Goal: Contribute content: Add original content to the website for others to see

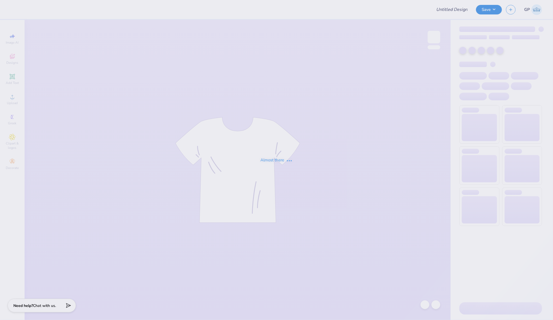
type input "Phi Psi Hoco 2025"
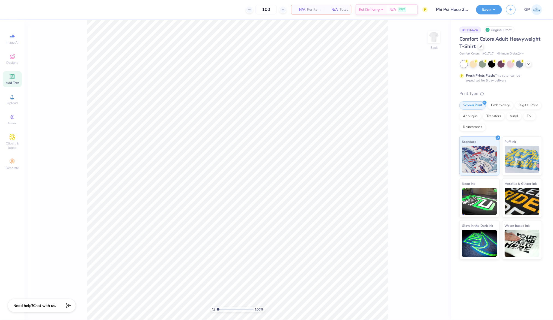
click at [12, 81] on span "Add Text" at bounding box center [12, 83] width 13 height 4
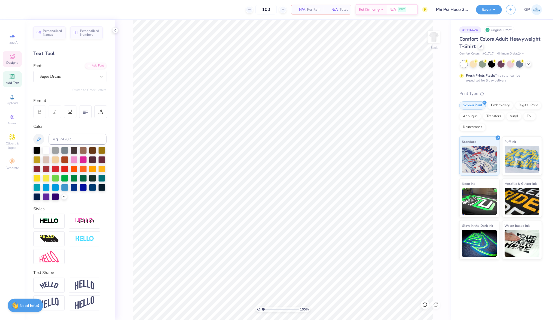
click at [13, 58] on icon at bounding box center [12, 57] width 4 height 4
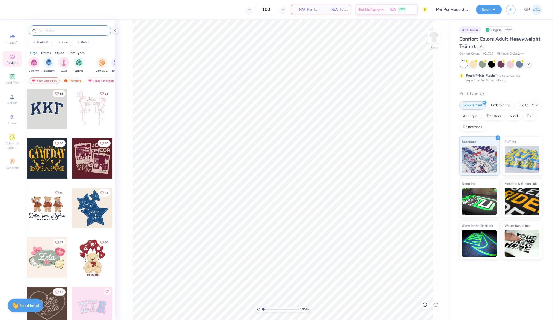
click at [58, 28] on input "text" at bounding box center [73, 30] width 70 height 5
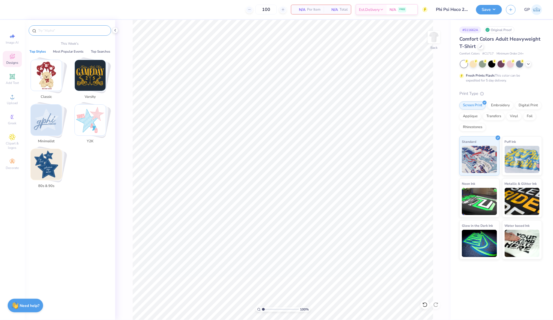
paste input "Stadium MVPs Game Day Shirt"
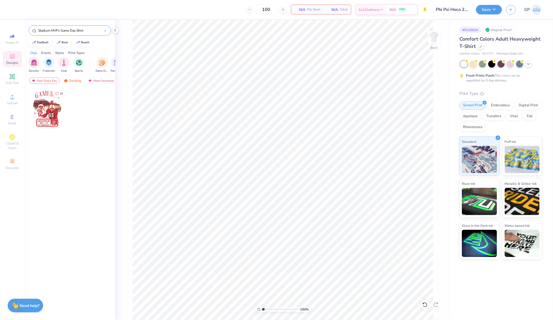
type input "Stadium MVPs Game Day Shirt"
click at [50, 109] on div at bounding box center [47, 109] width 40 height 40
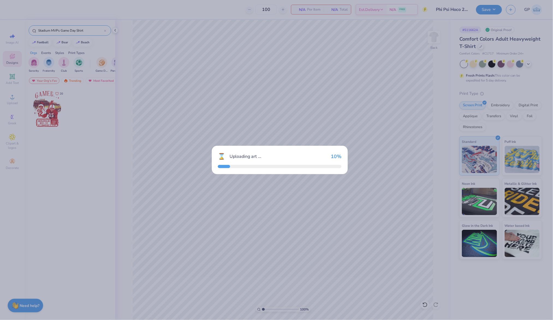
click at [50, 109] on div "⌛ Uploading art ... 10 %" at bounding box center [276, 160] width 553 height 320
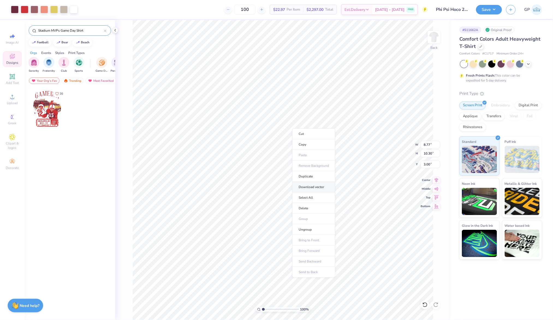
click at [313, 184] on li "Download vector" at bounding box center [313, 187] width 43 height 11
